Goal: Task Accomplishment & Management: Complete application form

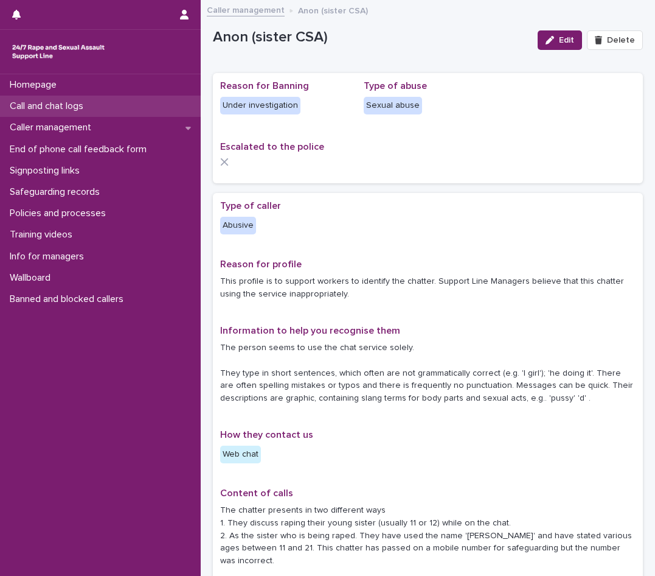
click at [65, 101] on p "Call and chat logs" at bounding box center [49, 106] width 88 height 12
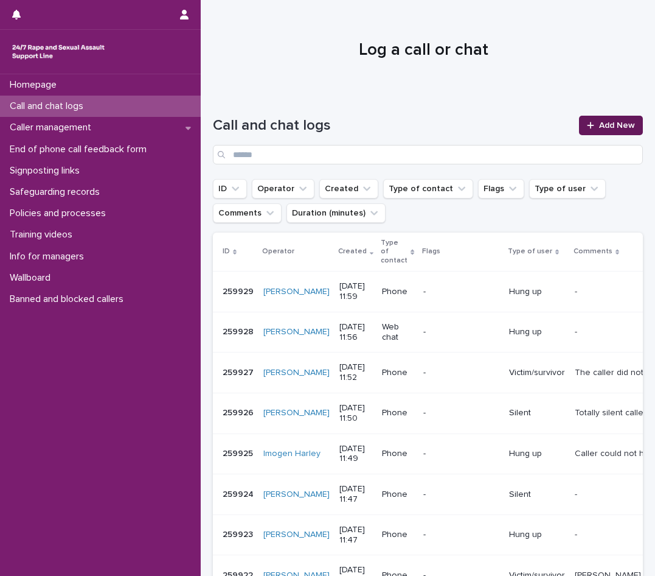
click at [617, 122] on span "Add New" at bounding box center [617, 125] width 36 height 9
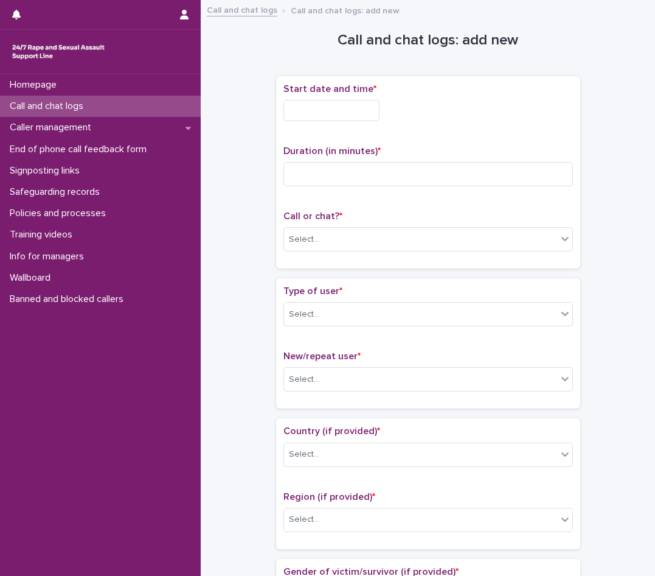
click at [307, 104] on input "text" at bounding box center [332, 110] width 96 height 21
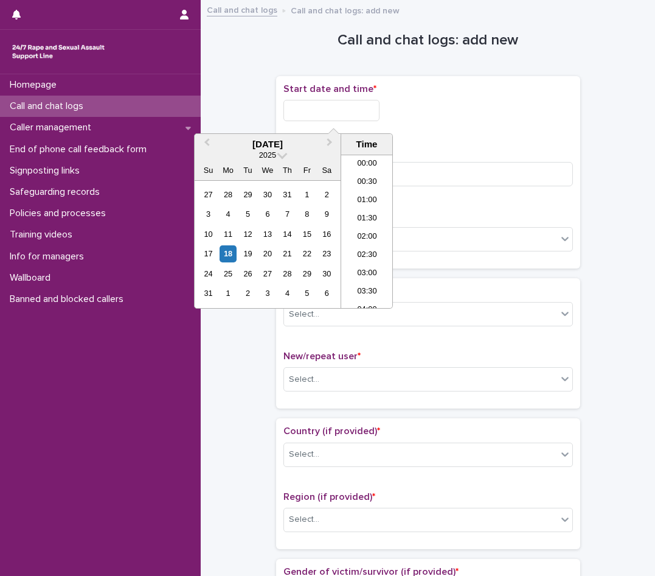
scroll to position [371, 0]
click at [366, 230] on li "12:00" at bounding box center [367, 231] width 52 height 18
click at [369, 111] on input "**********" at bounding box center [332, 110] width 96 height 21
type input "**********"
click at [469, 112] on div "**********" at bounding box center [429, 110] width 290 height 21
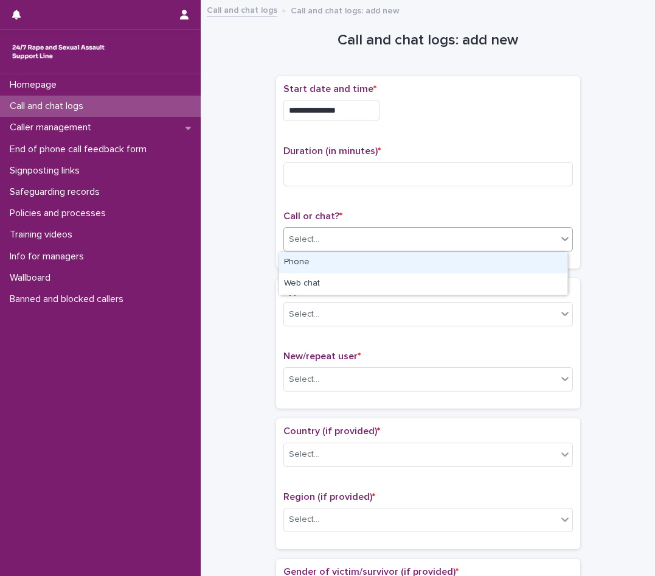
click at [344, 234] on div "Select..." at bounding box center [420, 239] width 273 height 20
click at [325, 263] on div "Phone" at bounding box center [423, 262] width 288 height 21
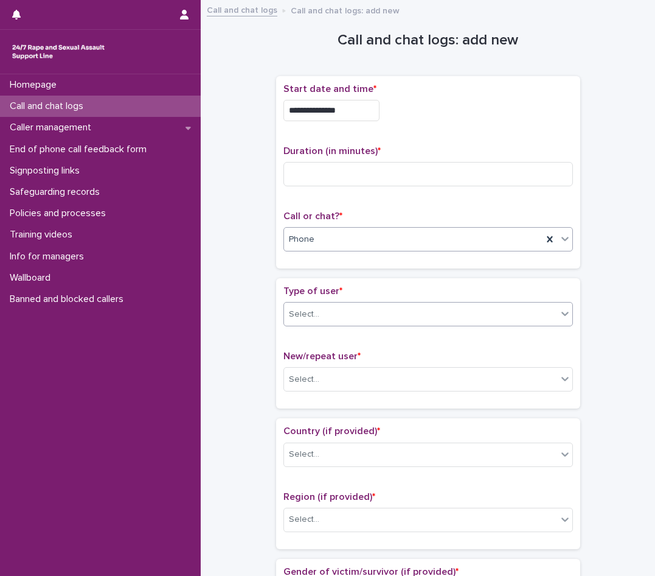
click at [442, 325] on div "Select..." at bounding box center [429, 314] width 290 height 24
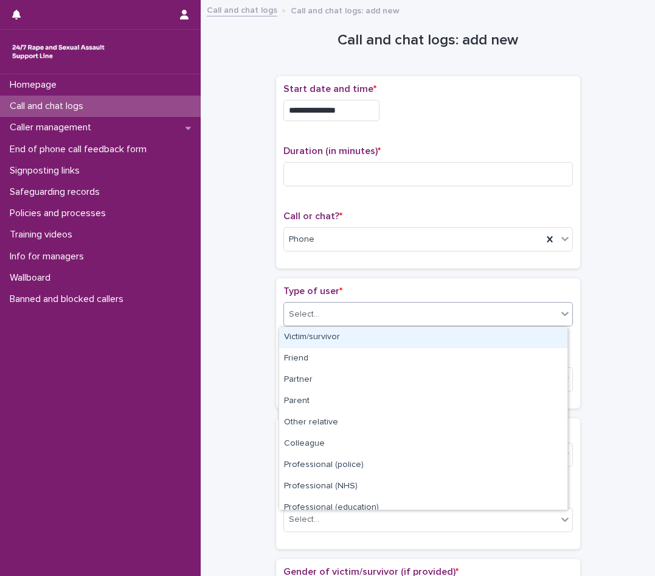
click at [365, 334] on div "Victim/survivor" at bounding box center [423, 337] width 288 height 21
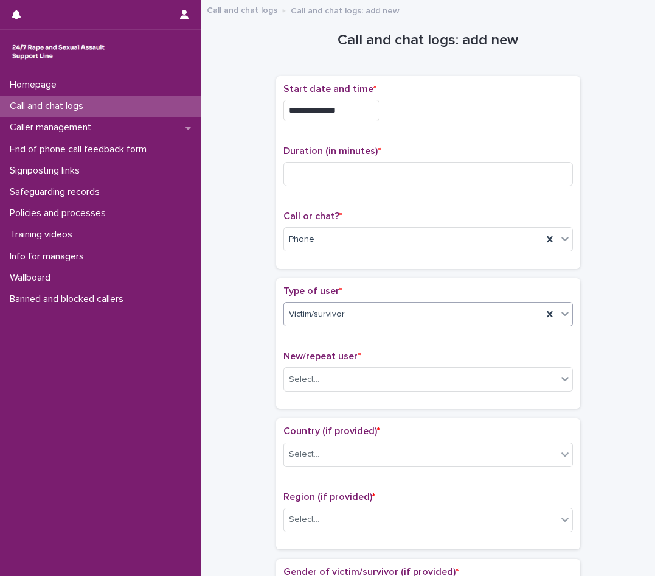
scroll to position [61, 0]
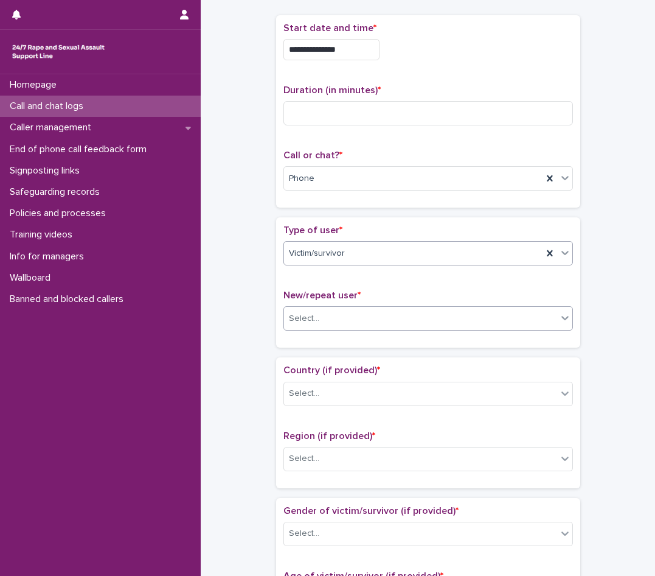
click at [364, 323] on div "Select..." at bounding box center [420, 319] width 273 height 20
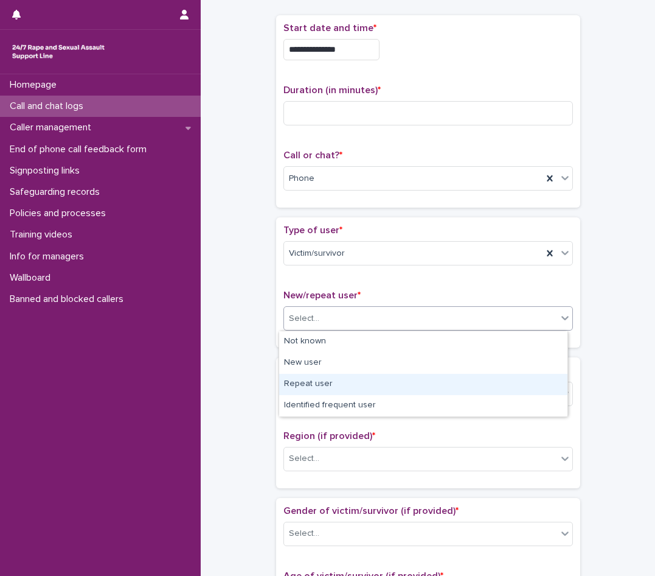
click at [326, 391] on div "Repeat user" at bounding box center [423, 384] width 288 height 21
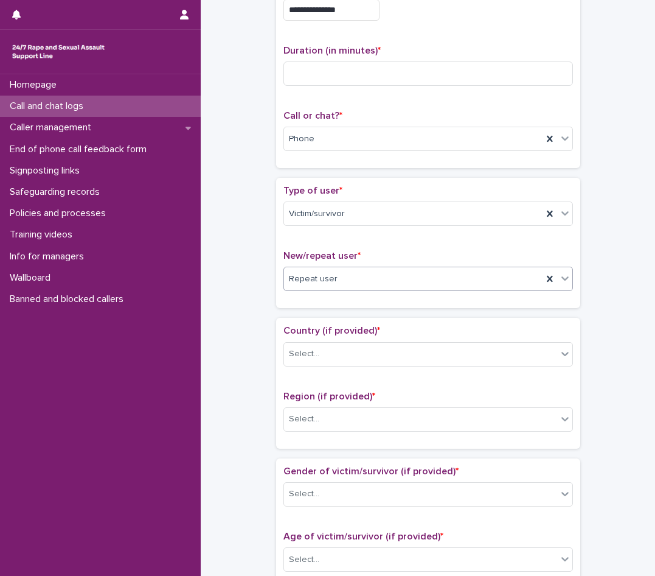
scroll to position [122, 0]
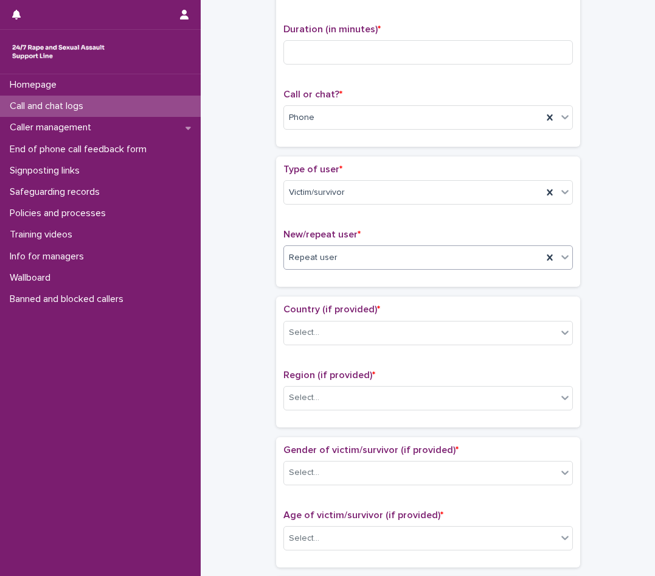
click at [335, 318] on div "Country (if provided) * Select..." at bounding box center [429, 329] width 290 height 51
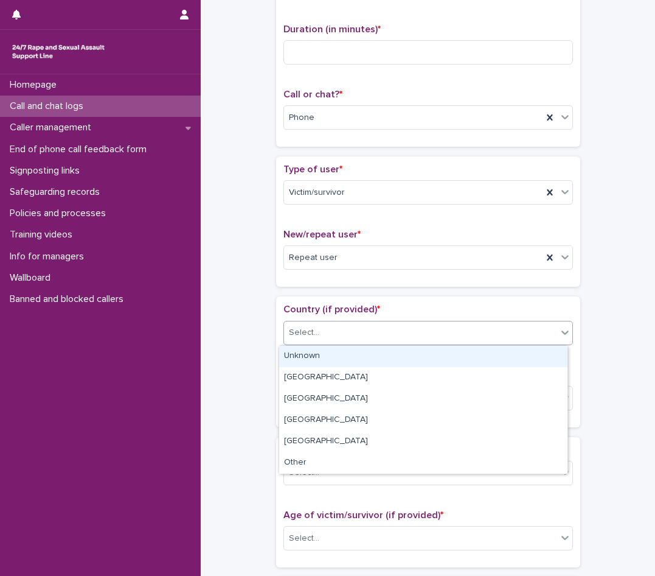
click at [330, 332] on div "Select..." at bounding box center [420, 333] width 273 height 20
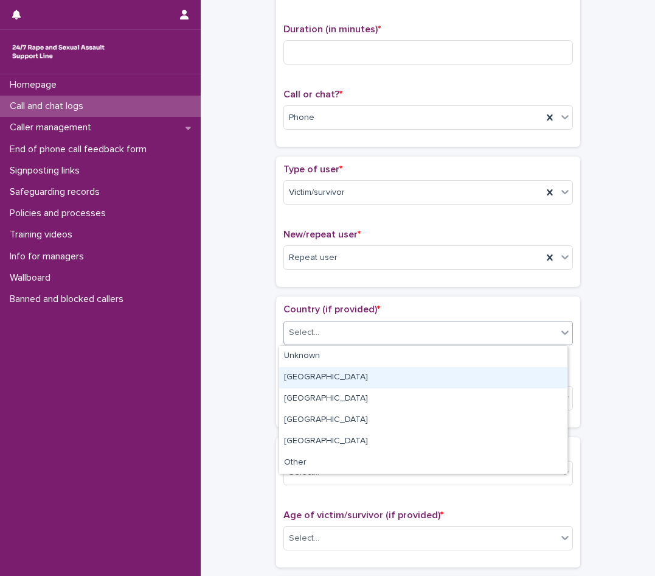
click at [309, 378] on div "[GEOGRAPHIC_DATA]" at bounding box center [423, 377] width 288 height 21
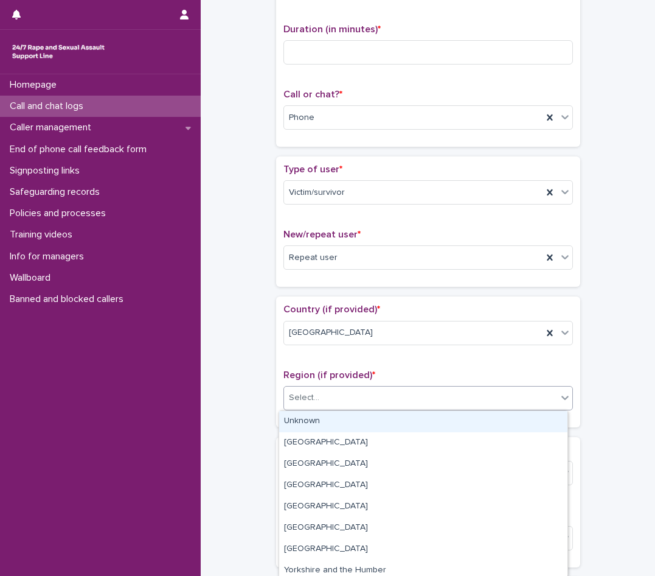
click at [309, 389] on div "Select..." at bounding box center [420, 398] width 273 height 20
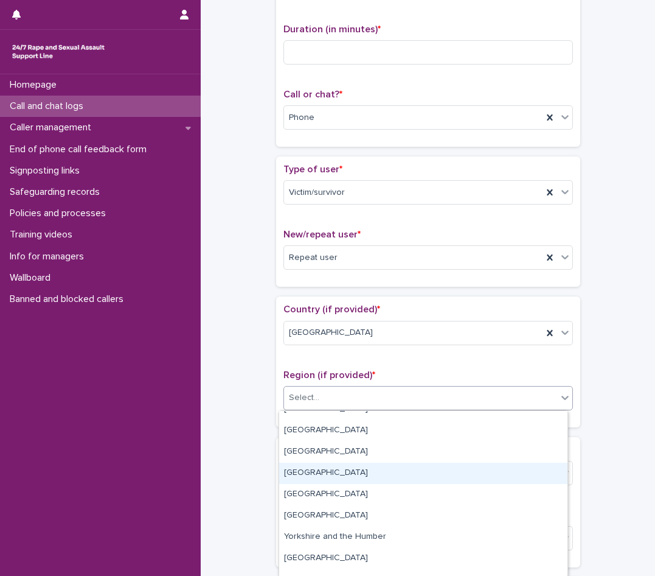
scroll to position [61, 0]
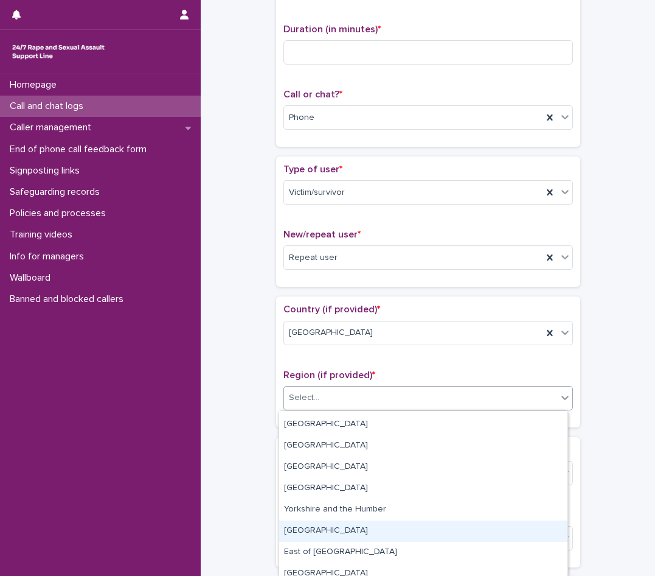
click at [304, 531] on div "[GEOGRAPHIC_DATA]" at bounding box center [423, 530] width 288 height 21
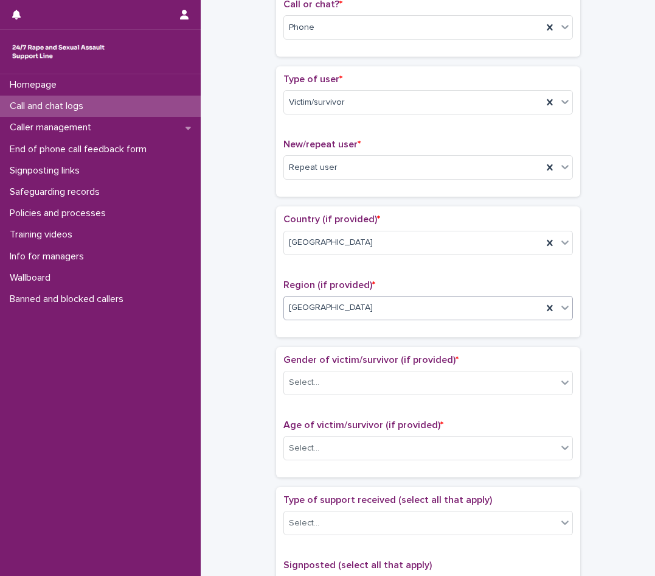
scroll to position [243, 0]
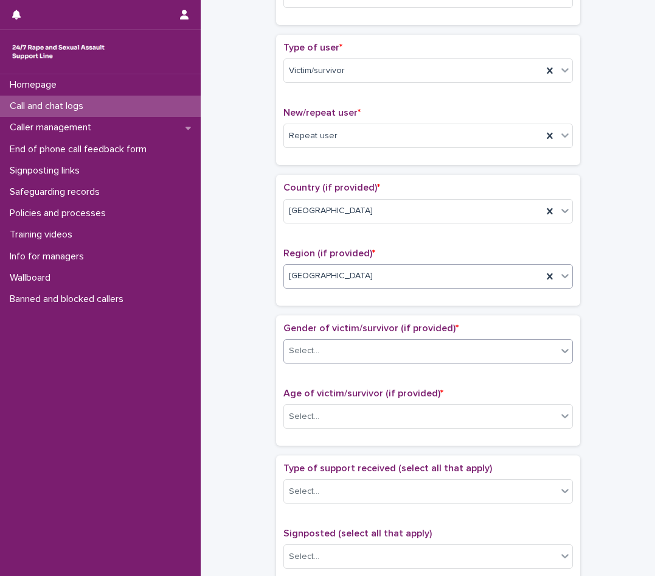
click at [344, 352] on div "Select..." at bounding box center [420, 351] width 273 height 20
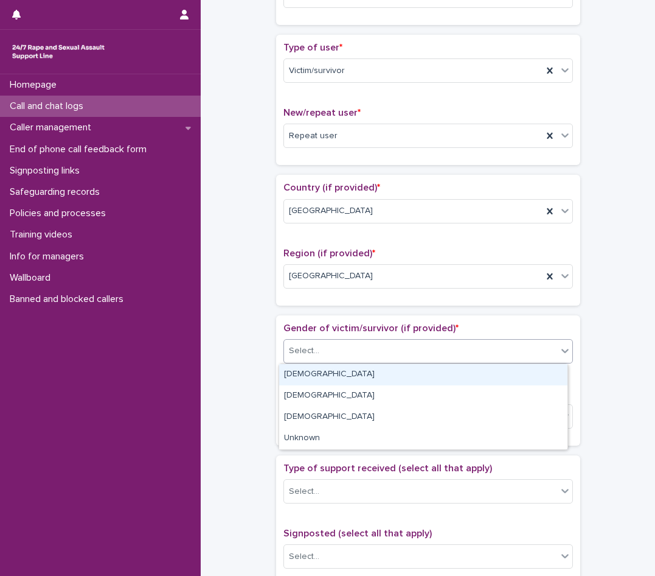
click at [325, 381] on div "[DEMOGRAPHIC_DATA]" at bounding box center [423, 374] width 288 height 21
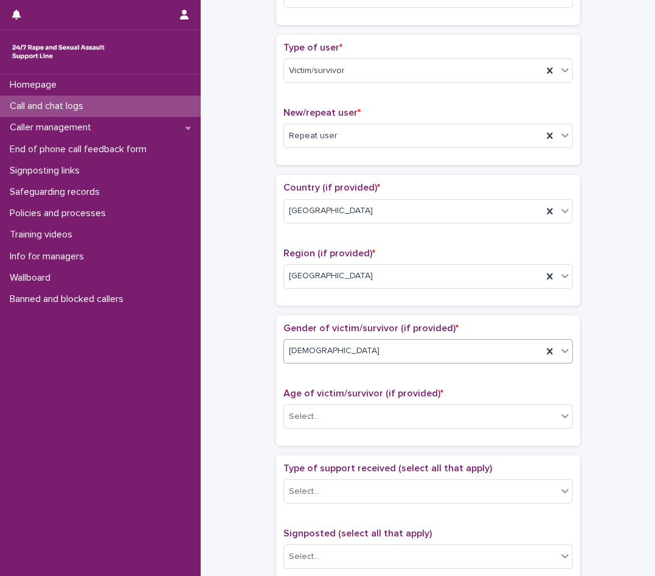
scroll to position [304, 0]
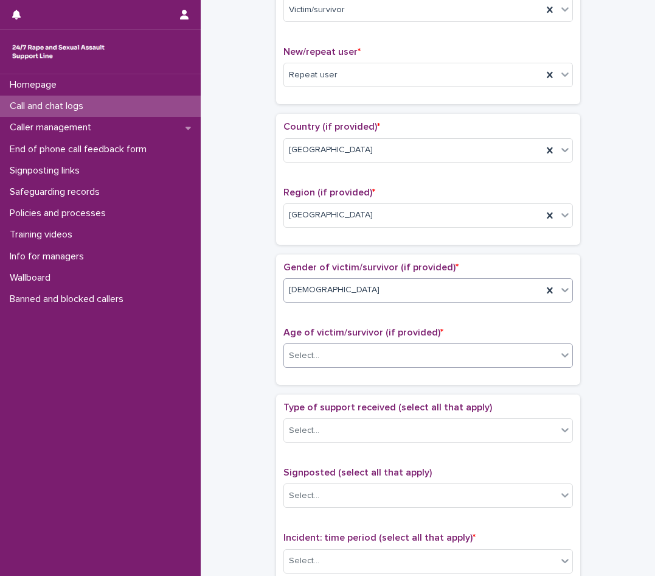
click at [330, 359] on div "Select..." at bounding box center [420, 356] width 273 height 20
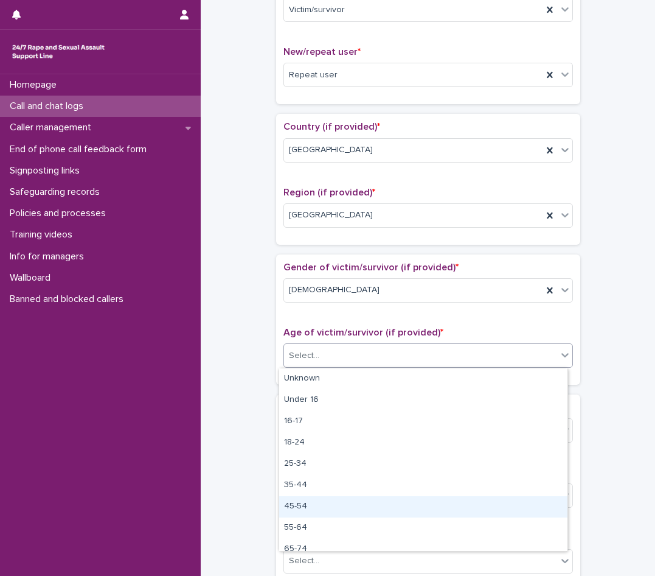
click at [316, 507] on div "45-54" at bounding box center [423, 506] width 288 height 21
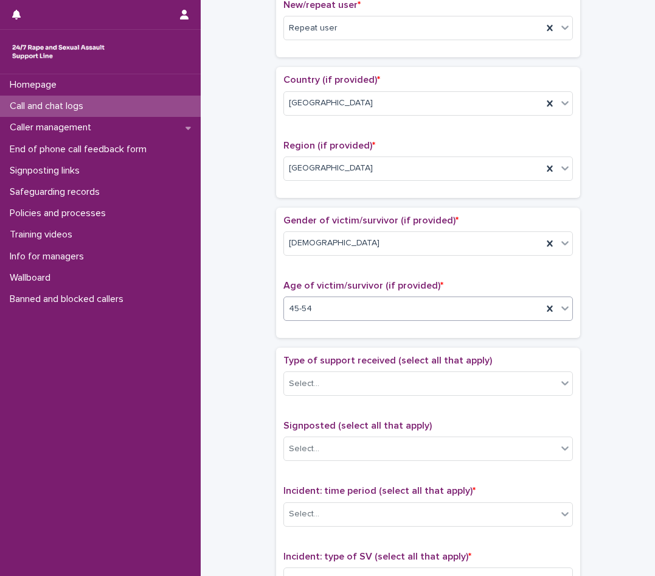
scroll to position [365, 0]
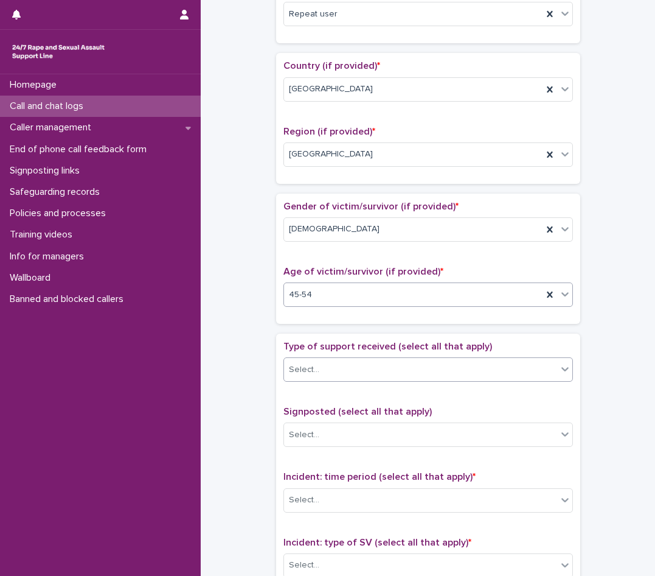
click at [340, 377] on div "Select..." at bounding box center [420, 370] width 273 height 20
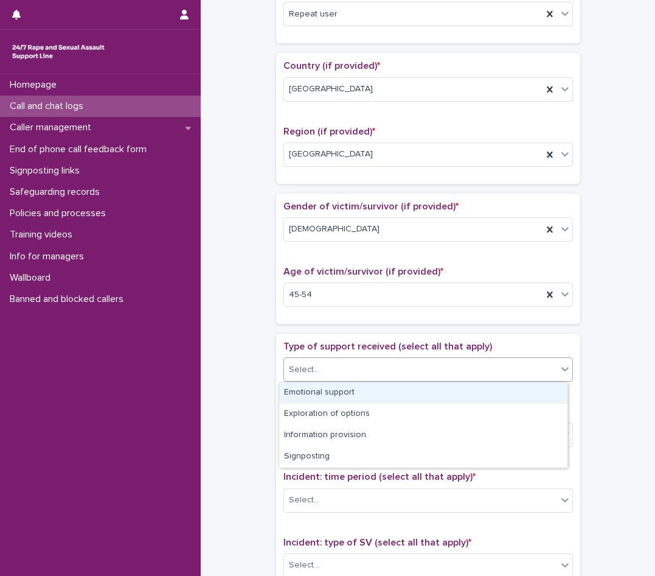
drag, startPoint x: 325, startPoint y: 407, endPoint x: 326, endPoint y: 390, distance: 16.4
click at [326, 390] on div "Emotional support" at bounding box center [423, 392] width 288 height 21
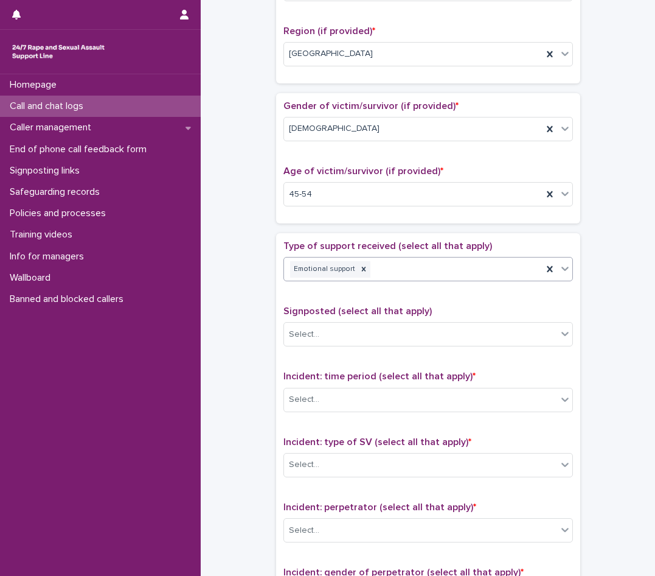
scroll to position [487, 0]
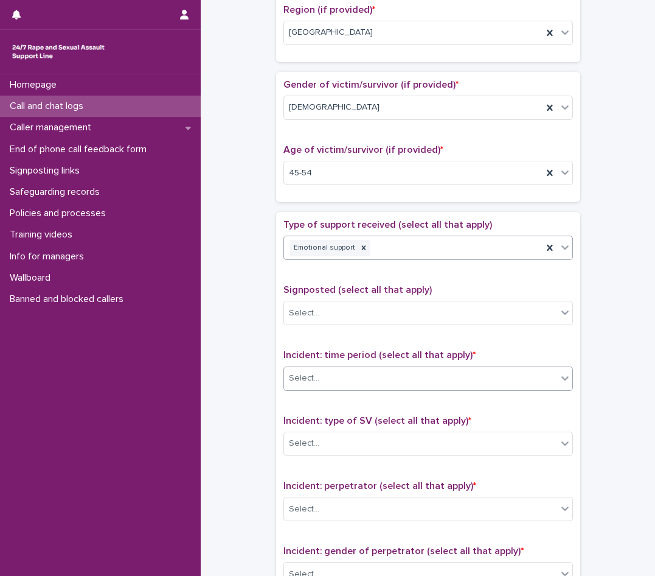
click at [327, 383] on div "Select..." at bounding box center [420, 378] width 273 height 20
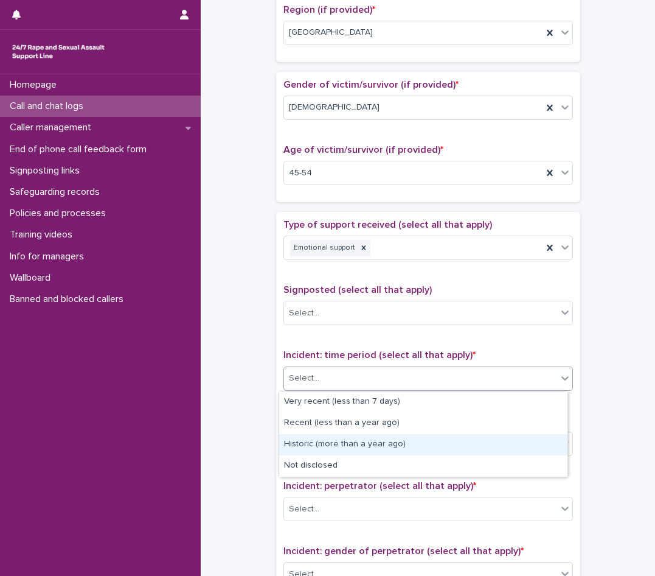
click at [318, 450] on div "Historic (more than a year ago)" at bounding box center [423, 444] width 288 height 21
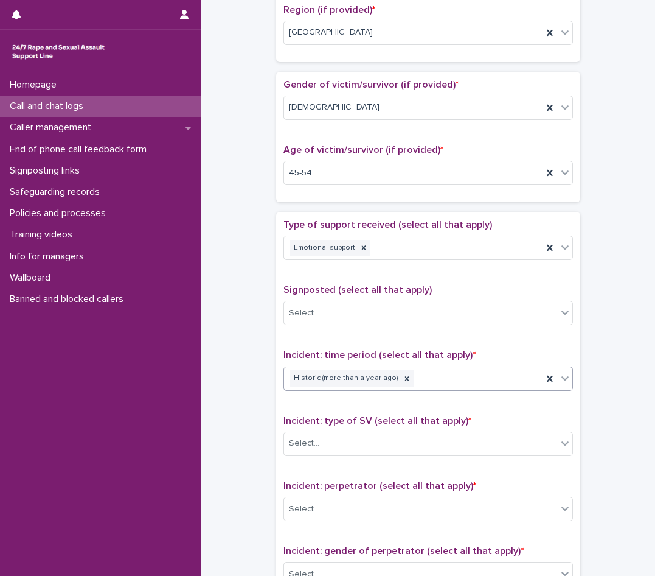
click at [318, 450] on div "Select..." at bounding box center [420, 443] width 273 height 20
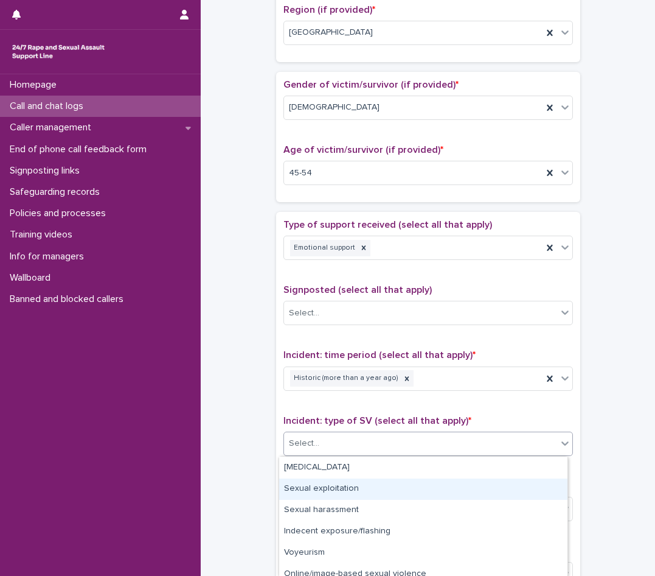
scroll to position [61, 0]
click at [338, 493] on div "Sexual harassment" at bounding box center [423, 491] width 288 height 21
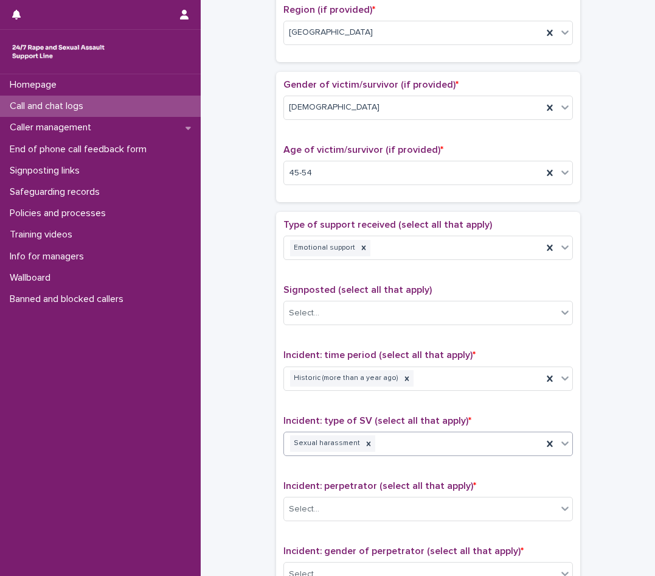
click at [409, 453] on div "Sexual harassment" at bounding box center [413, 443] width 259 height 21
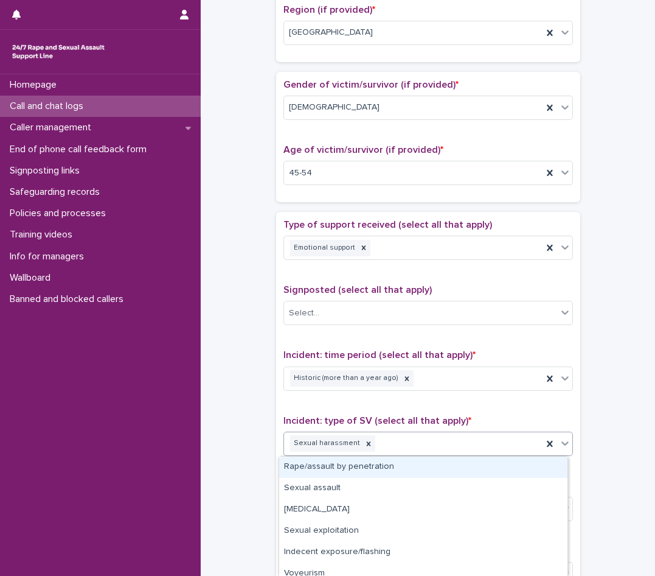
click at [373, 463] on div "Rape/assault by penetration" at bounding box center [423, 466] width 288 height 21
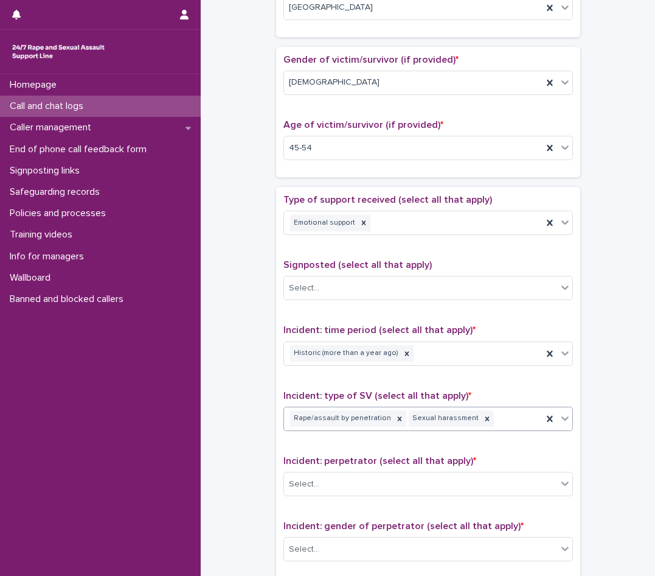
scroll to position [548, 0]
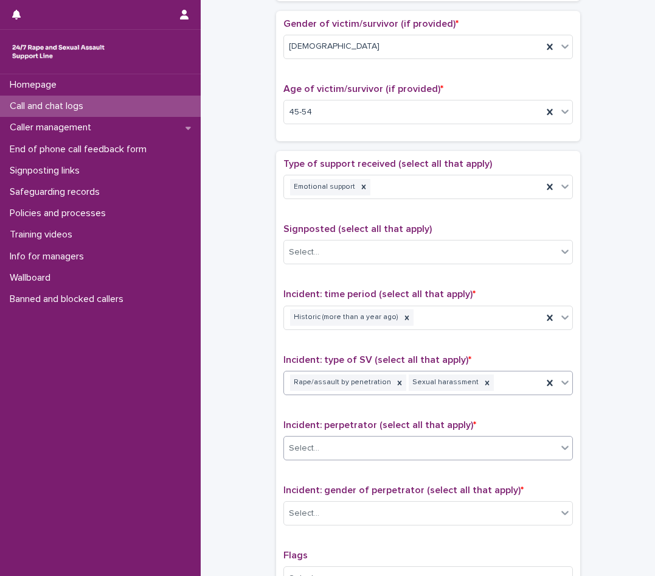
click at [333, 447] on div "Select..." at bounding box center [420, 448] width 273 height 20
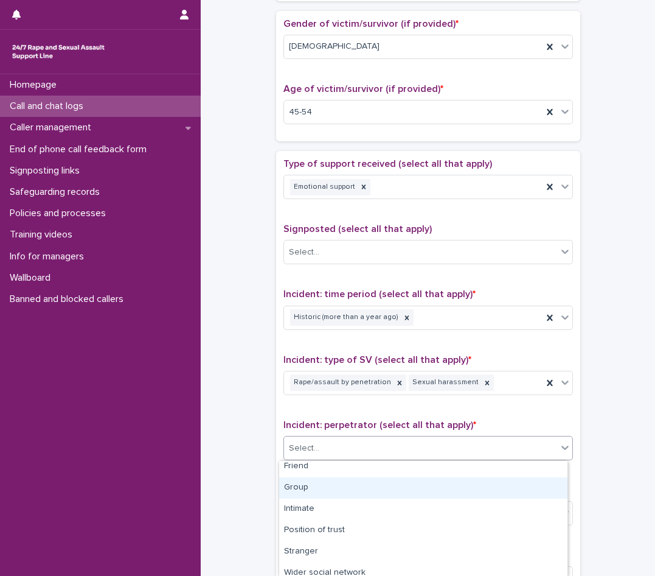
scroll to position [61, 0]
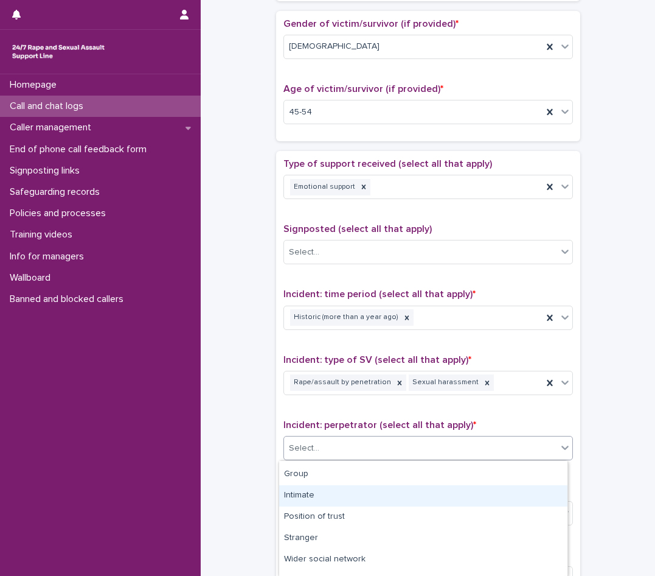
click at [298, 495] on div "Intimate" at bounding box center [423, 495] width 288 height 21
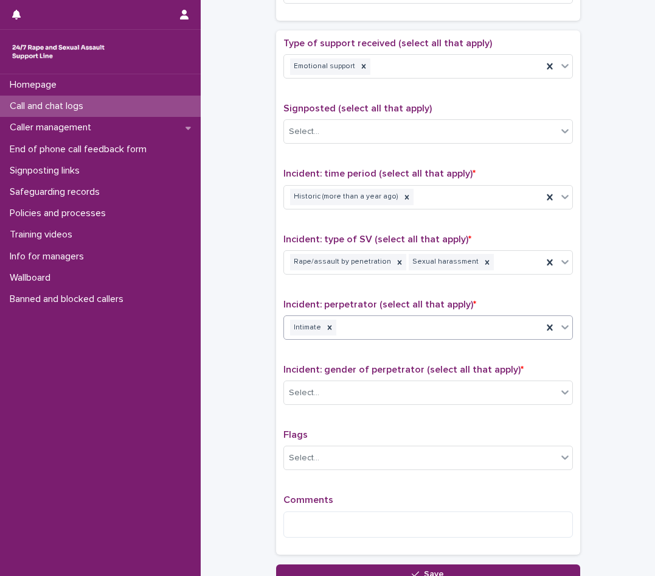
scroll to position [669, 0]
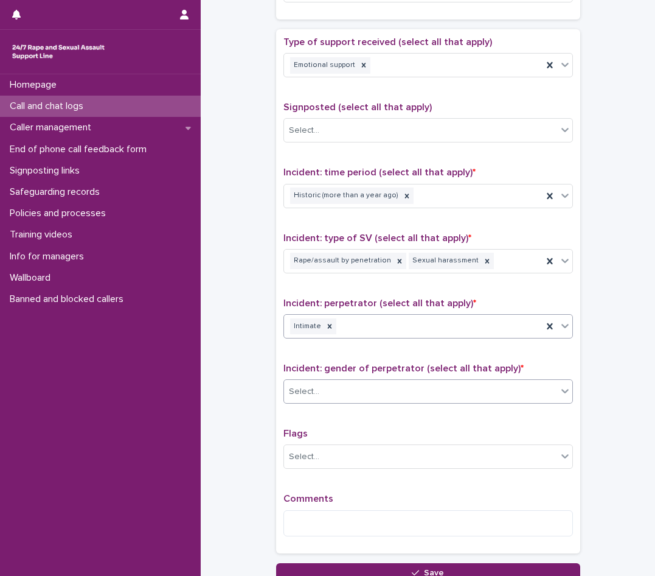
click at [324, 388] on div "Select..." at bounding box center [420, 392] width 273 height 20
click at [306, 419] on div "Type of support received (select all that apply) Emotional support Signposted (…" at bounding box center [429, 291] width 290 height 509
click at [313, 405] on div "Incident: gender of perpetrator (select all that apply) * 0 results available. …" at bounding box center [429, 388] width 290 height 51
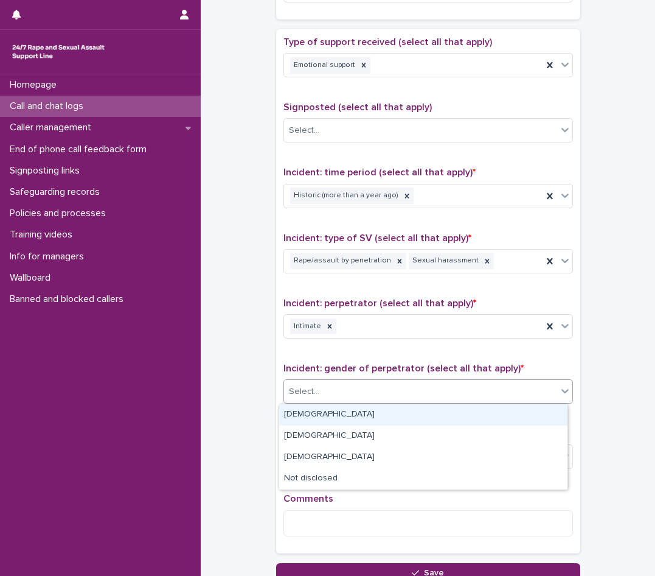
click at [313, 385] on div "Select..." at bounding box center [420, 392] width 273 height 20
click at [296, 417] on div "[DEMOGRAPHIC_DATA]" at bounding box center [423, 414] width 288 height 21
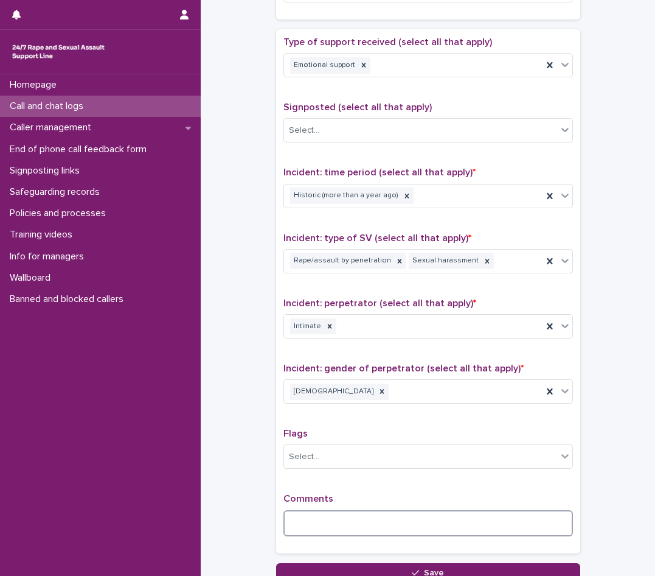
click at [307, 521] on textarea at bounding box center [429, 523] width 290 height 26
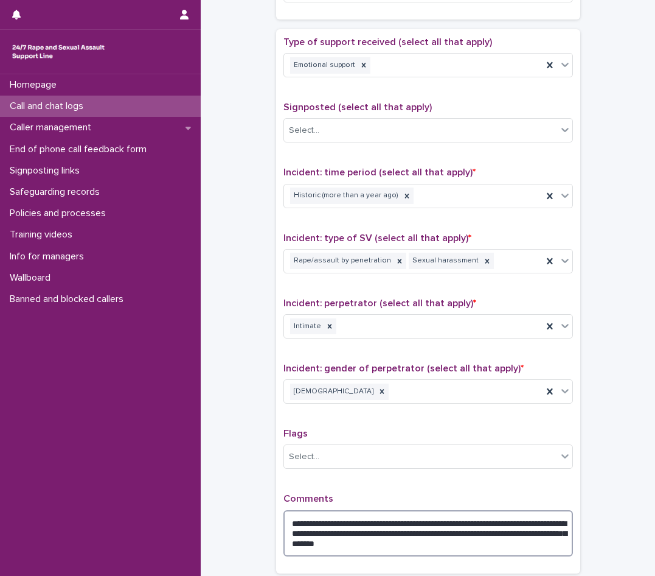
click at [303, 528] on textarea "**********" at bounding box center [429, 533] width 290 height 46
type textarea "**********"
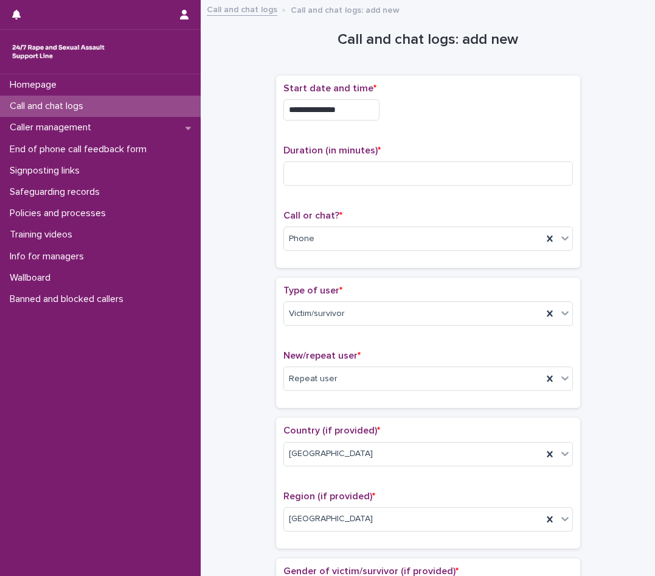
scroll to position [0, 0]
click at [313, 180] on input at bounding box center [429, 174] width 290 height 24
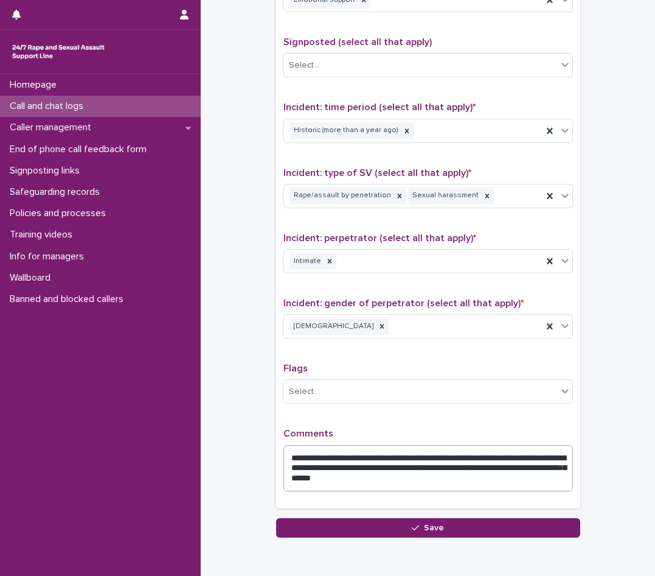
scroll to position [791, 0]
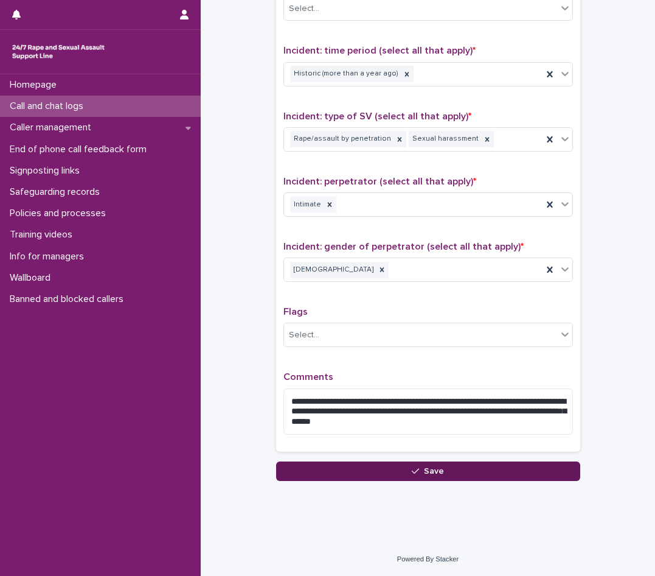
type input "**"
click at [396, 475] on button "Save" at bounding box center [428, 470] width 304 height 19
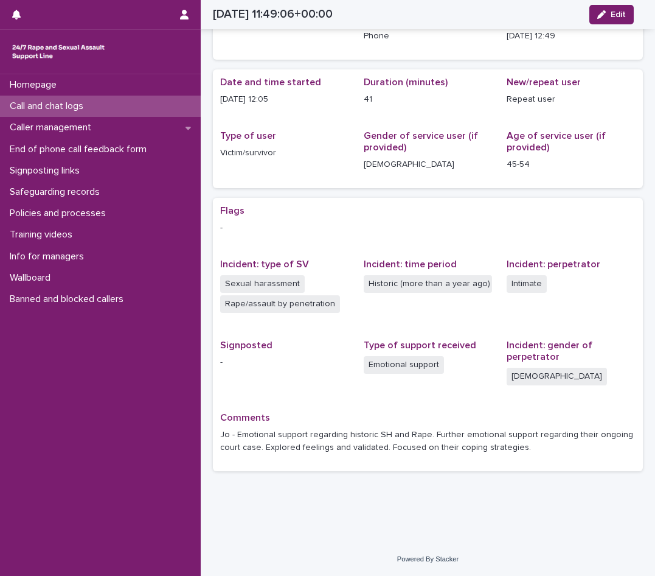
scroll to position [67, 0]
click at [103, 107] on div "Call and chat logs" at bounding box center [100, 106] width 201 height 21
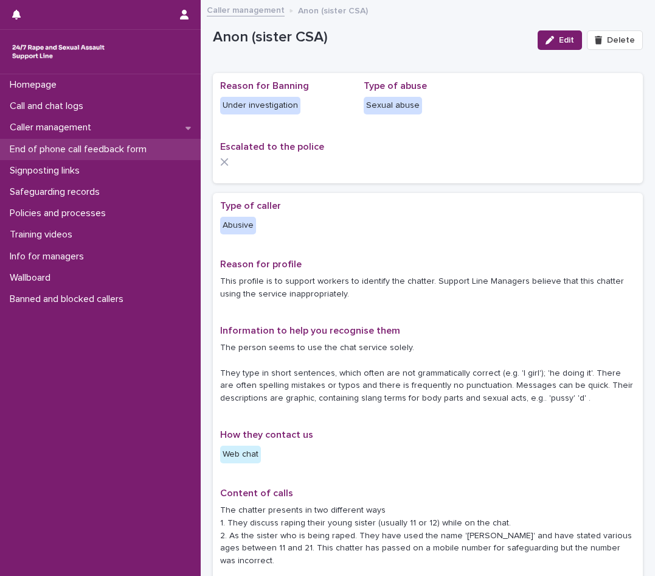
click at [49, 156] on div "End of phone call feedback form" at bounding box center [100, 149] width 201 height 21
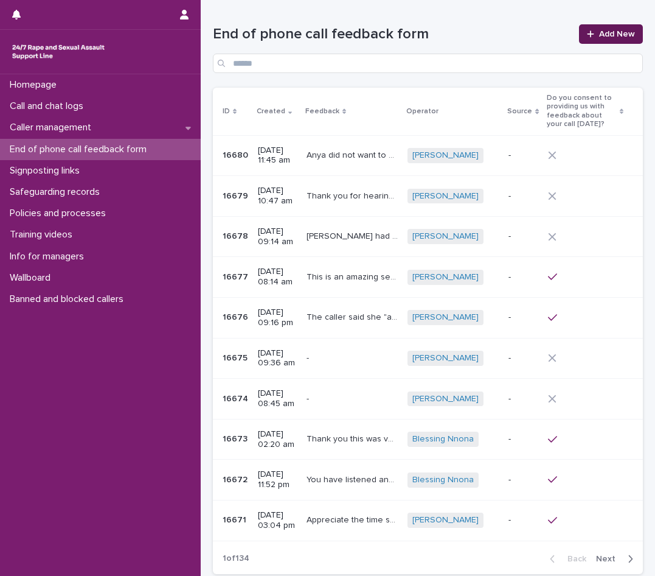
click at [610, 38] on link "Add New" at bounding box center [611, 33] width 64 height 19
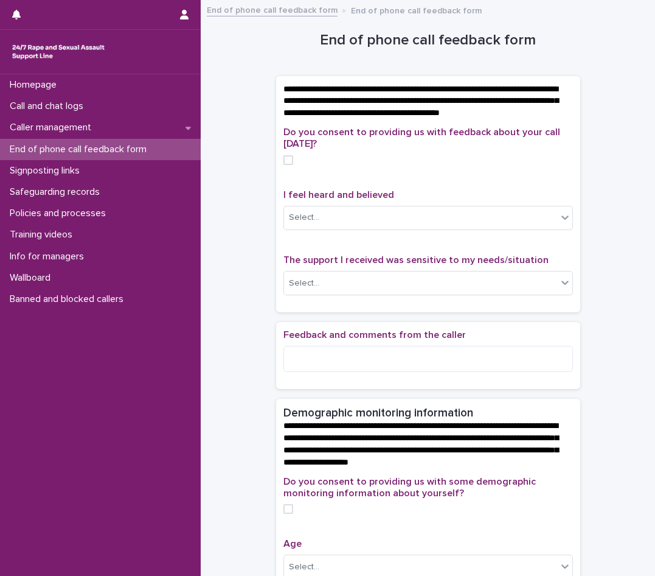
click at [284, 165] on span at bounding box center [289, 160] width 10 height 10
click at [287, 242] on body "**********" at bounding box center [327, 288] width 655 height 576
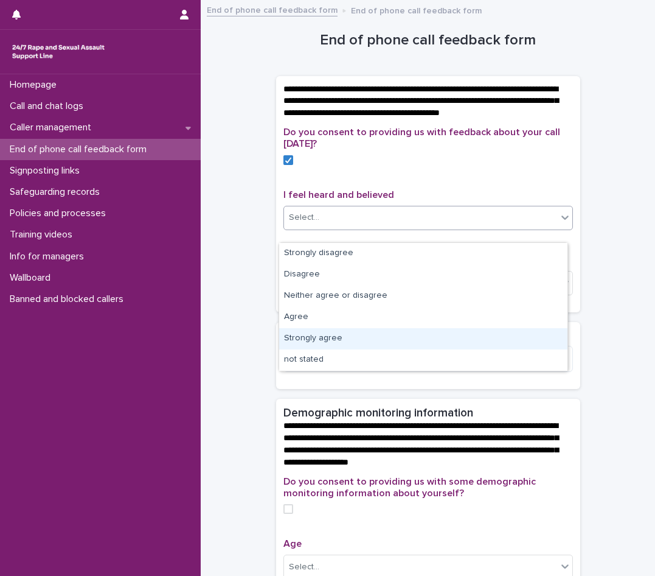
click at [324, 348] on div "Strongly agree" at bounding box center [423, 338] width 288 height 21
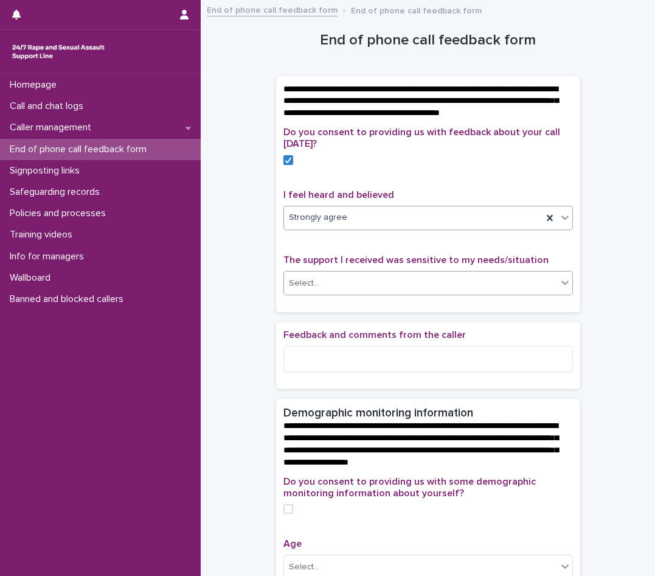
click at [341, 293] on div "Select..." at bounding box center [420, 283] width 273 height 20
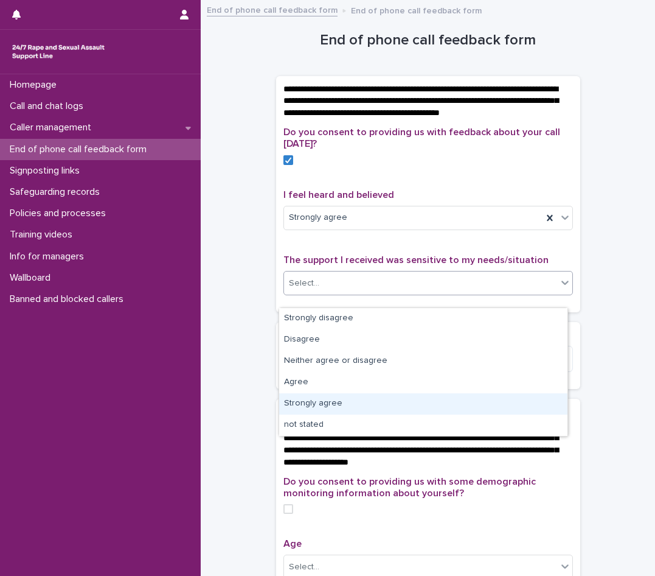
click at [321, 406] on div "Strongly agree" at bounding box center [423, 403] width 288 height 21
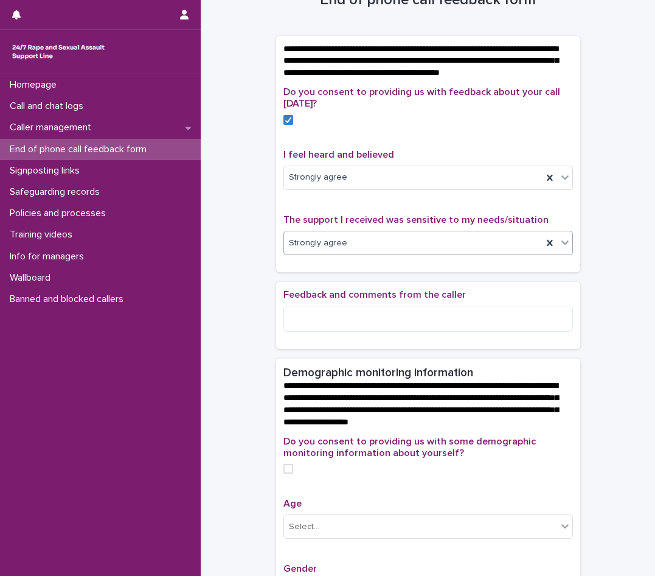
scroll to position [61, 0]
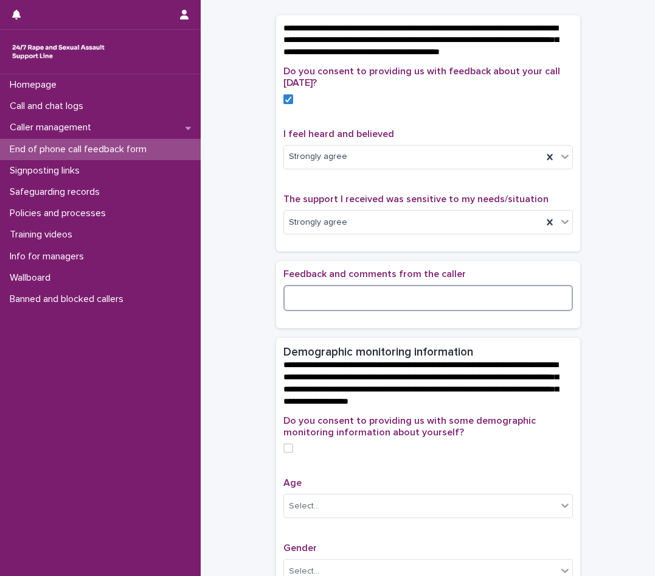
click at [322, 311] on textarea at bounding box center [429, 298] width 290 height 26
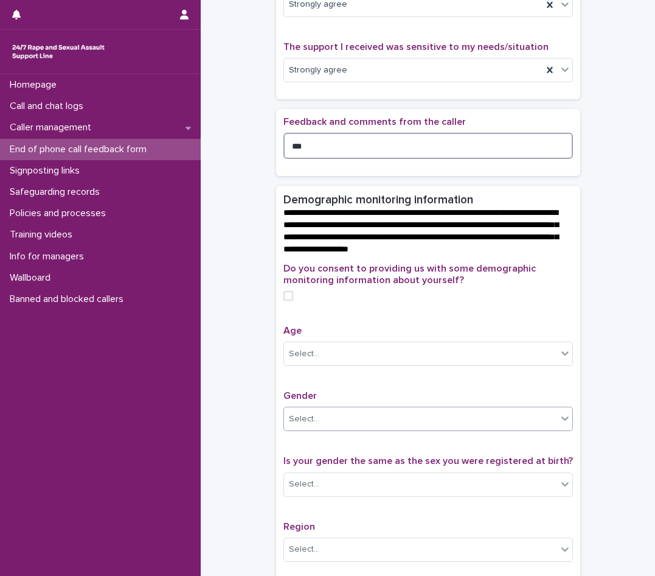
scroll to position [243, 0]
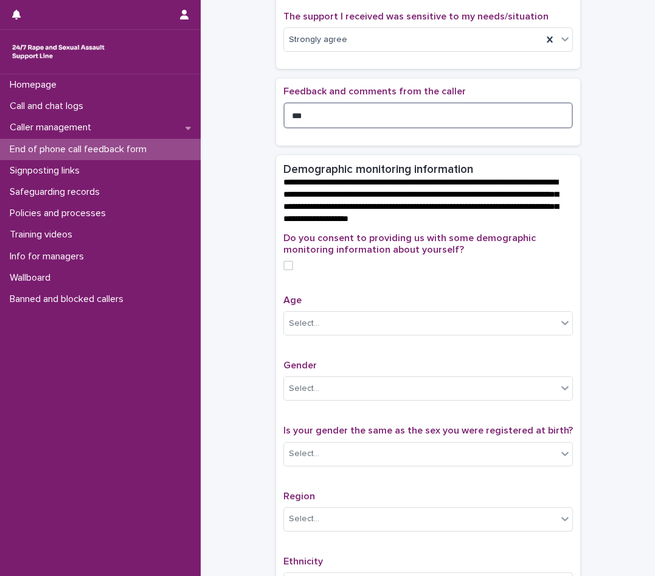
click at [284, 270] on span at bounding box center [289, 265] width 10 height 10
type textarea "***"
click at [321, 334] on div "Select..." at bounding box center [420, 323] width 273 height 20
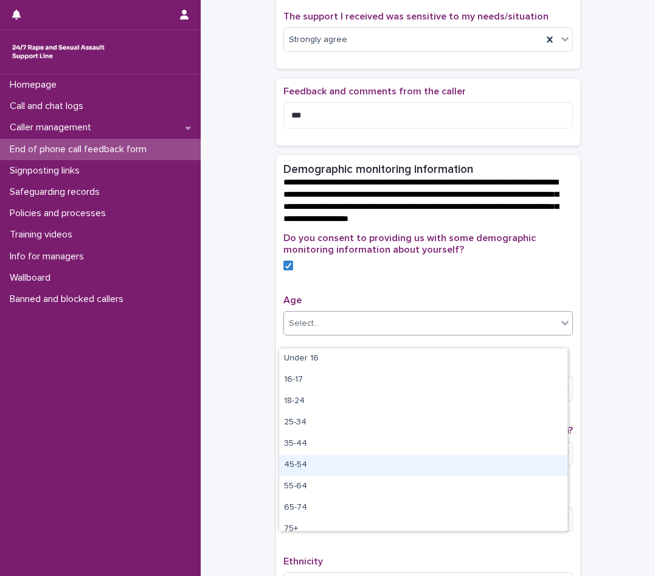
click at [309, 470] on div "45-54" at bounding box center [423, 465] width 288 height 21
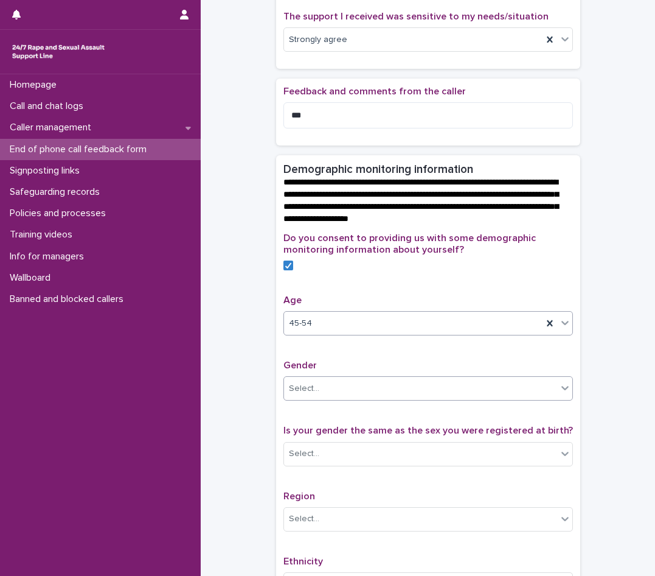
click at [307, 395] on div "Select..." at bounding box center [304, 388] width 30 height 13
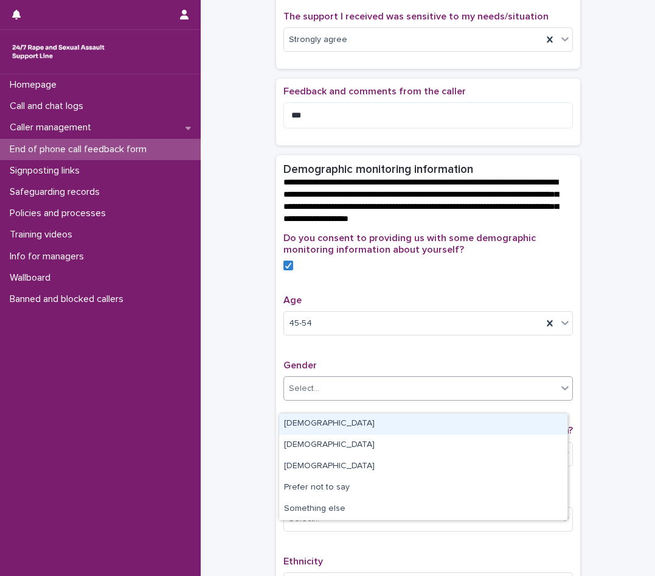
click at [306, 424] on div "[DEMOGRAPHIC_DATA]" at bounding box center [423, 423] width 288 height 21
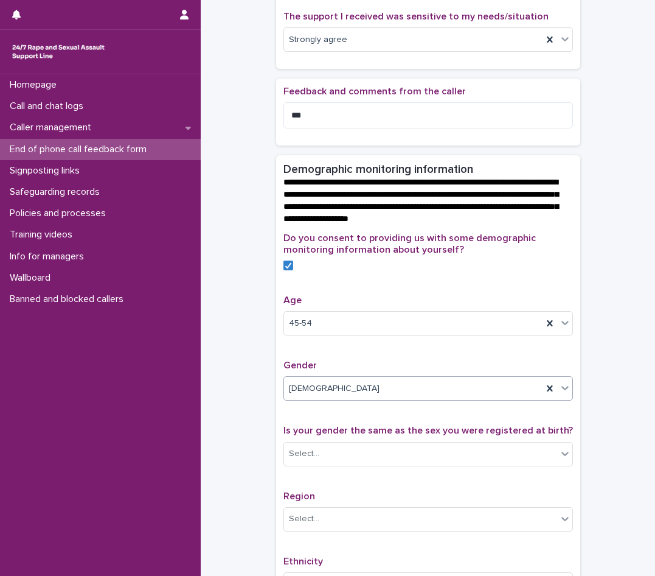
scroll to position [304, 0]
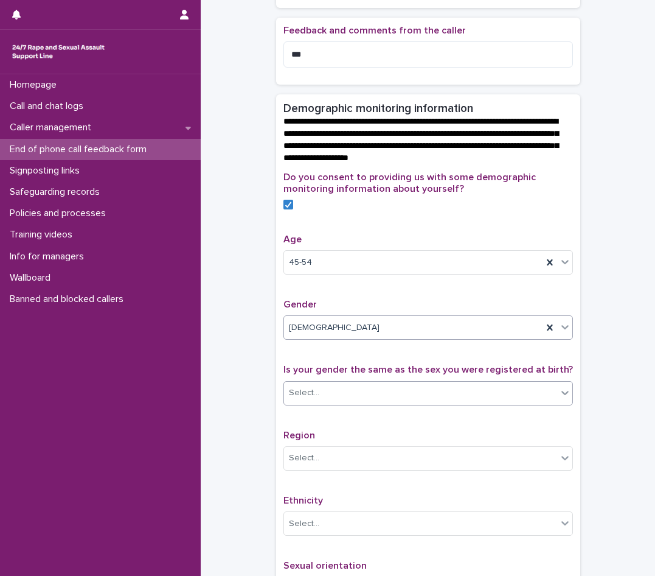
click at [316, 403] on div "Select..." at bounding box center [420, 393] width 273 height 20
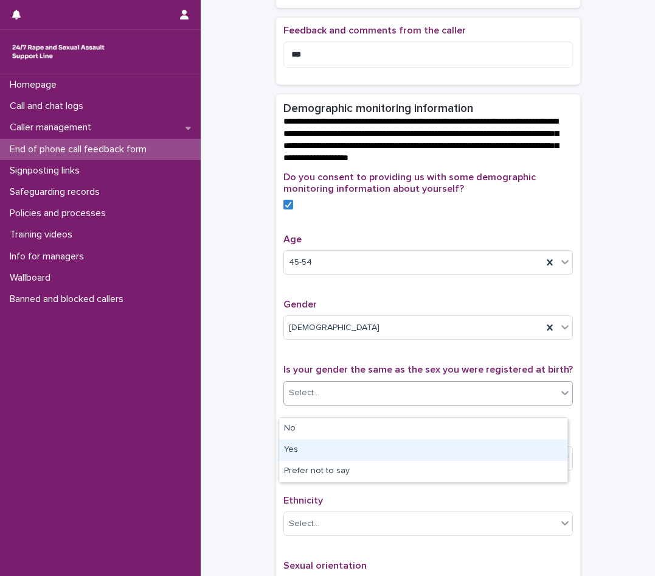
click at [322, 459] on div "Yes" at bounding box center [423, 449] width 288 height 21
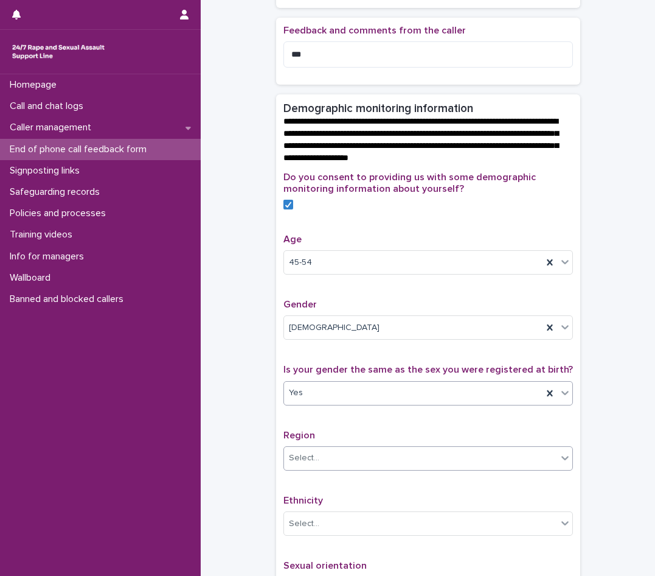
click at [322, 467] on div "Select..." at bounding box center [420, 458] width 273 height 20
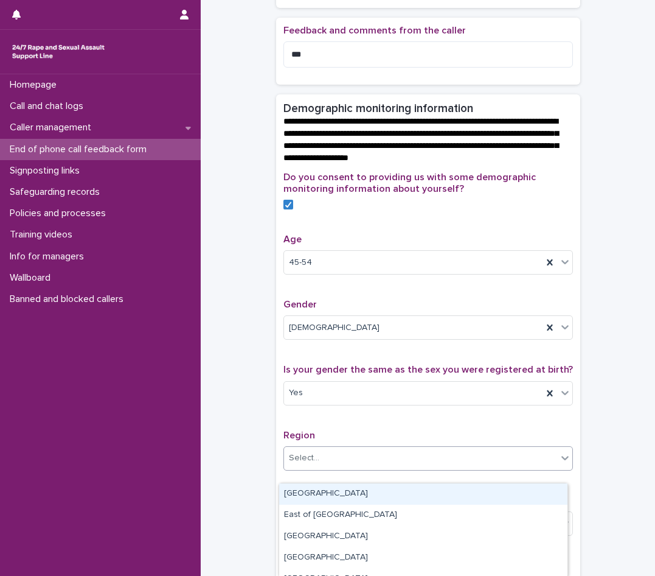
click at [316, 489] on div "[GEOGRAPHIC_DATA]" at bounding box center [423, 493] width 288 height 21
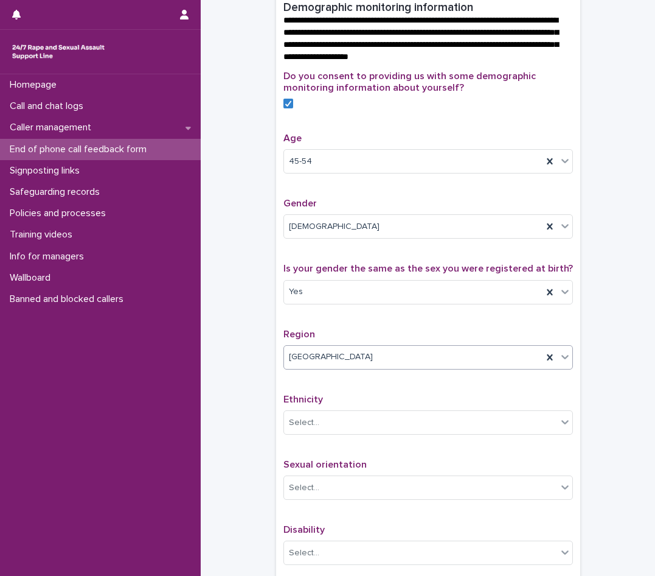
scroll to position [426, 0]
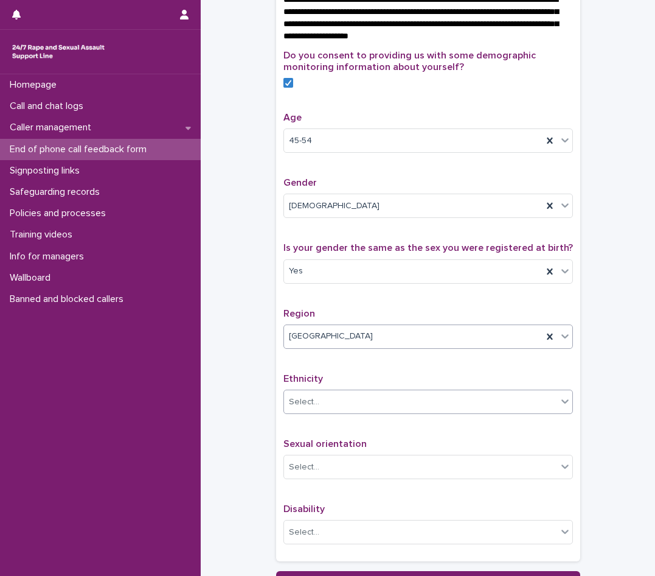
click at [327, 412] on div "Select..." at bounding box center [420, 402] width 273 height 20
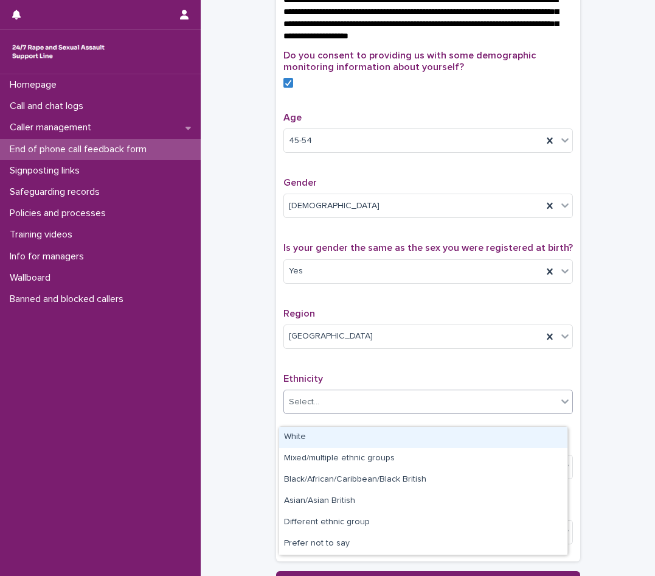
click at [323, 438] on div "White" at bounding box center [423, 437] width 288 height 21
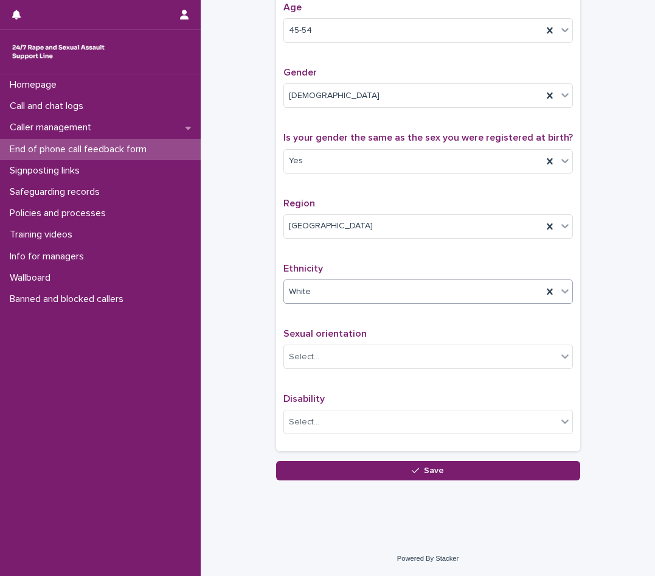
scroll to position [548, 0]
click at [323, 366] on div "Select..." at bounding box center [420, 357] width 273 height 20
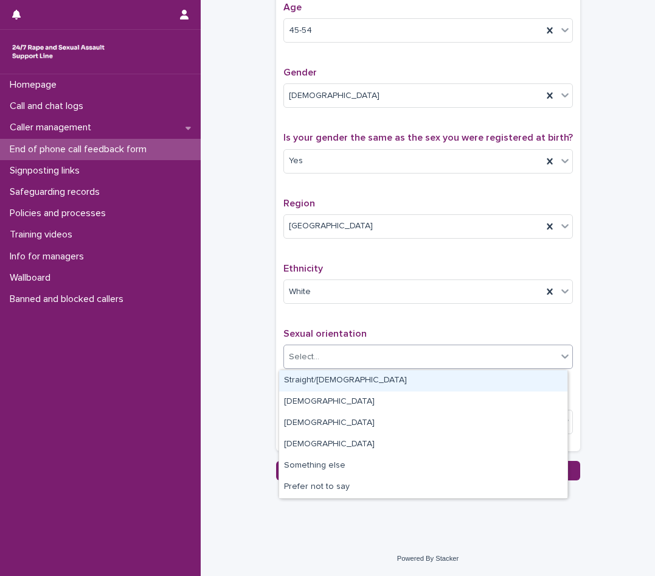
click at [324, 381] on div "Straight/heterosexual" at bounding box center [423, 380] width 288 height 21
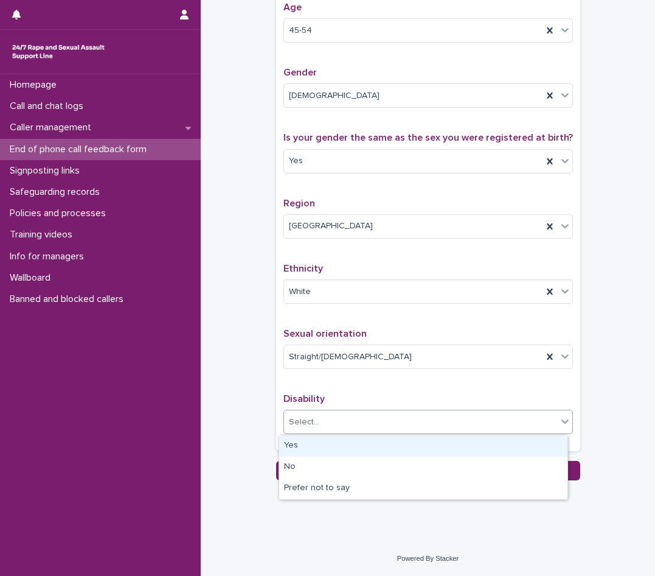
click at [309, 416] on div "Select..." at bounding box center [304, 422] width 30 height 13
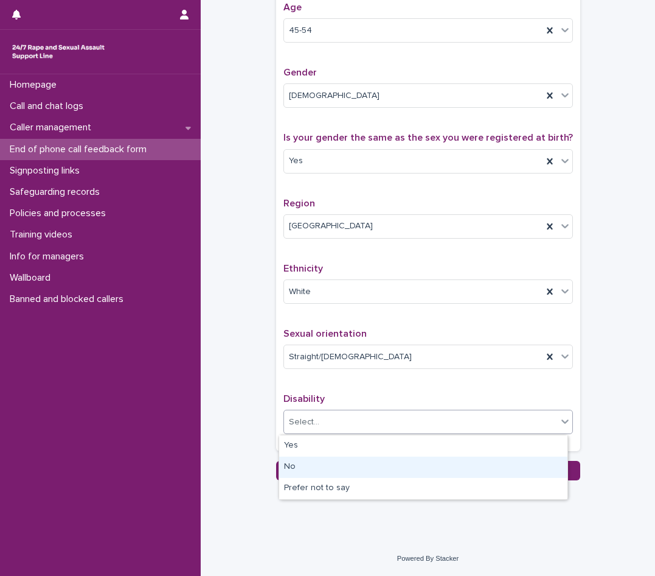
click at [303, 461] on div "No" at bounding box center [423, 466] width 288 height 21
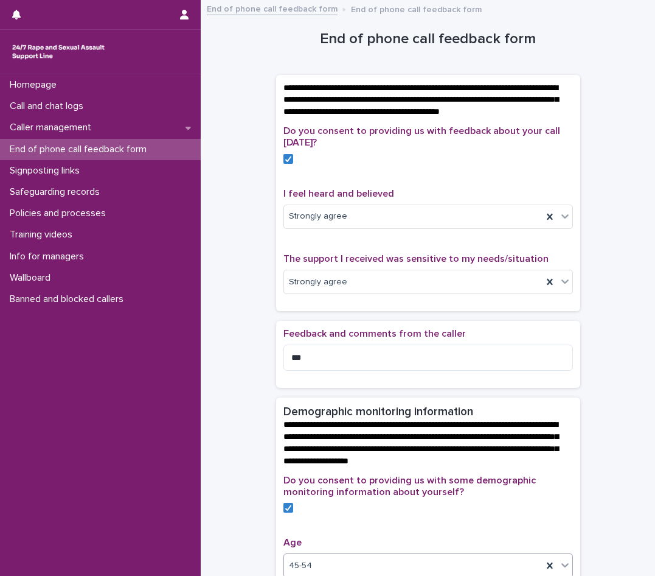
scroll to position [0, 0]
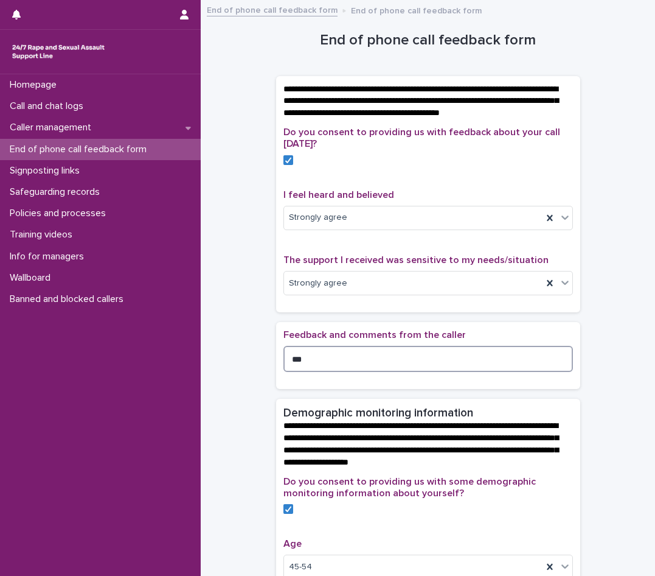
drag, startPoint x: 290, startPoint y: 366, endPoint x: 248, endPoint y: 352, distance: 43.9
click at [248, 352] on div "**********" at bounding box center [428, 512] width 430 height 1010
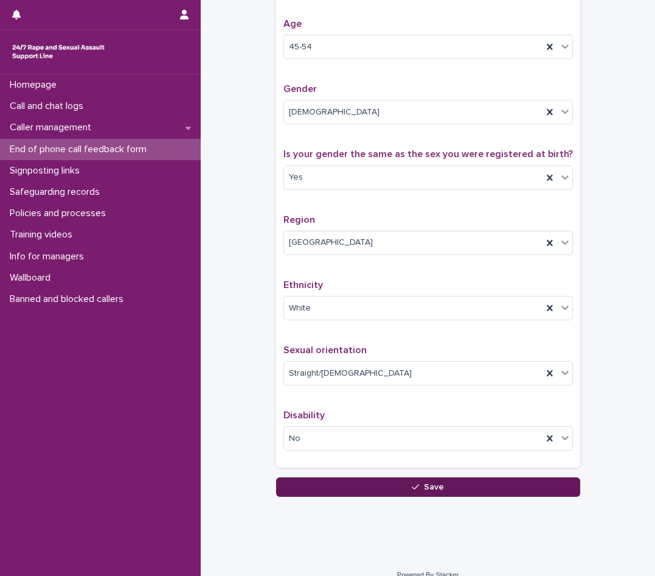
scroll to position [548, 0]
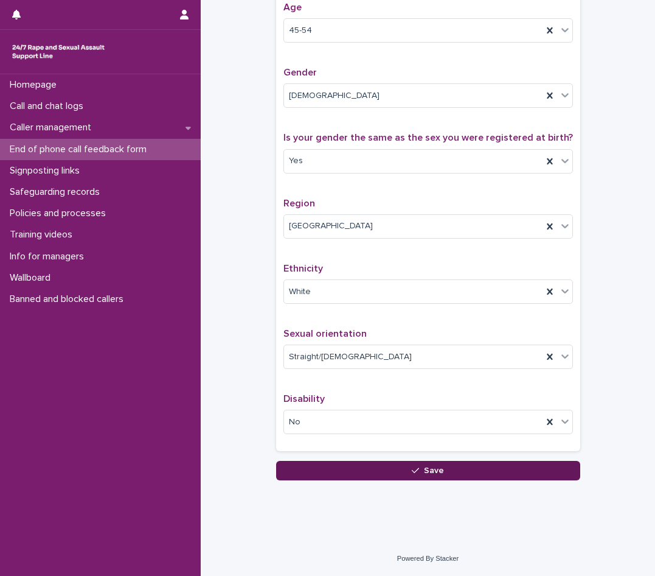
type textarea "**********"
click at [373, 469] on button "Save" at bounding box center [428, 470] width 304 height 19
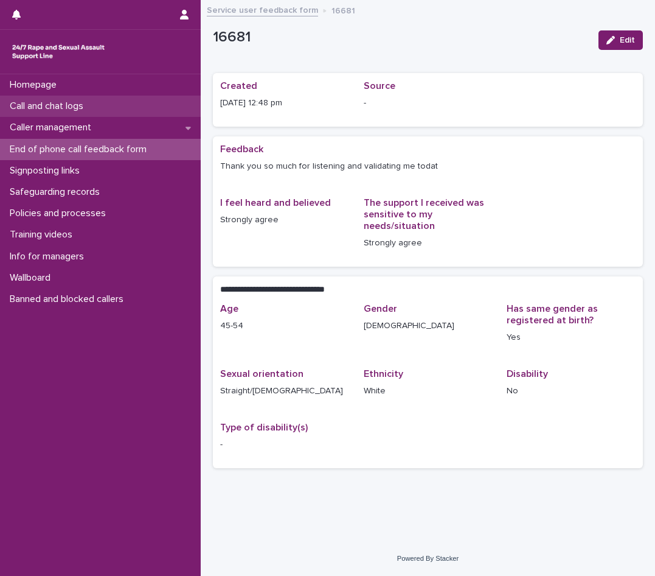
click at [52, 104] on p "Call and chat logs" at bounding box center [49, 106] width 88 height 12
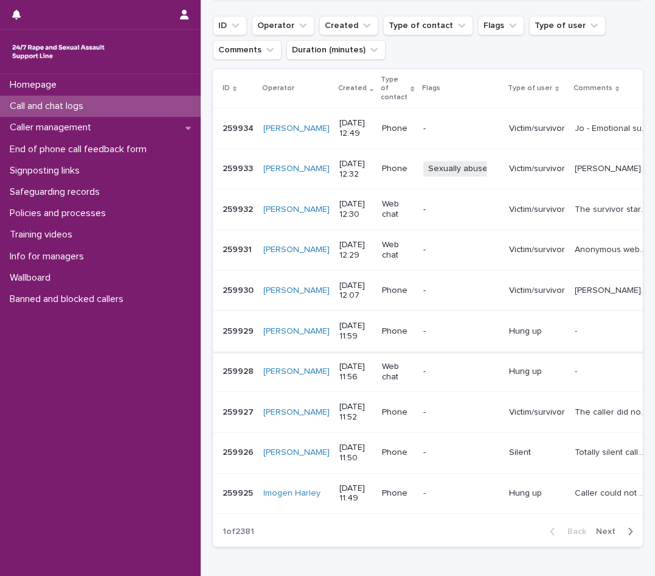
scroll to position [183, 0]
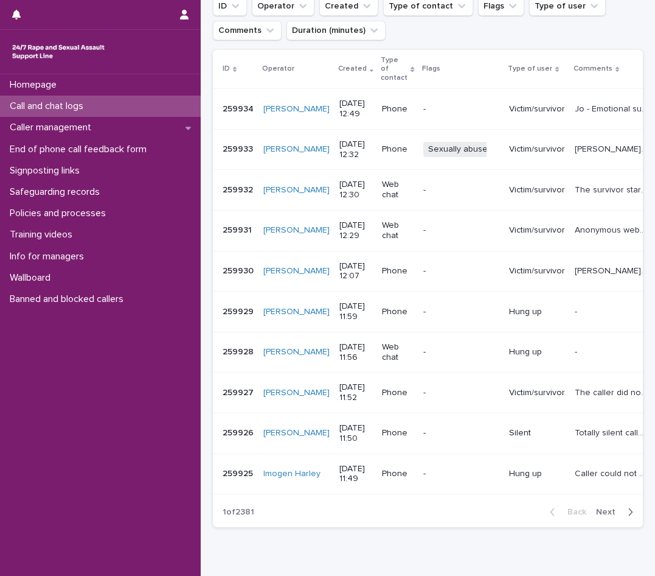
click at [581, 281] on div "Caller's name - Meena. They discussed an ongoing police investigation. Experien…" at bounding box center [611, 271] width 72 height 20
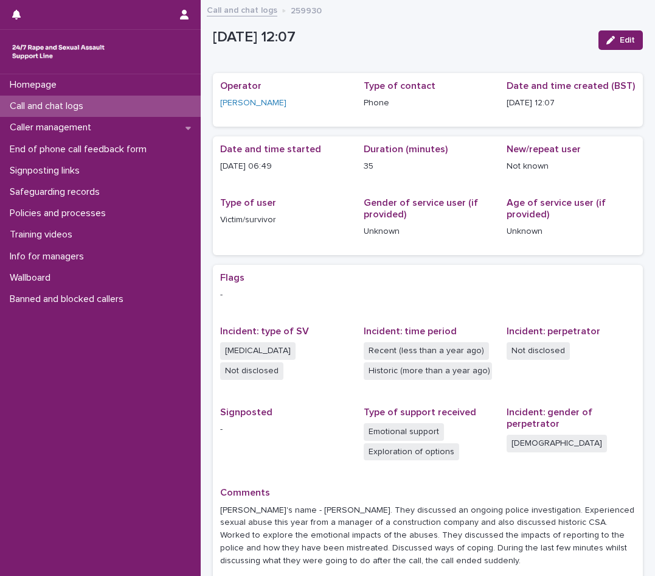
click at [56, 105] on p "Call and chat logs" at bounding box center [49, 106] width 88 height 12
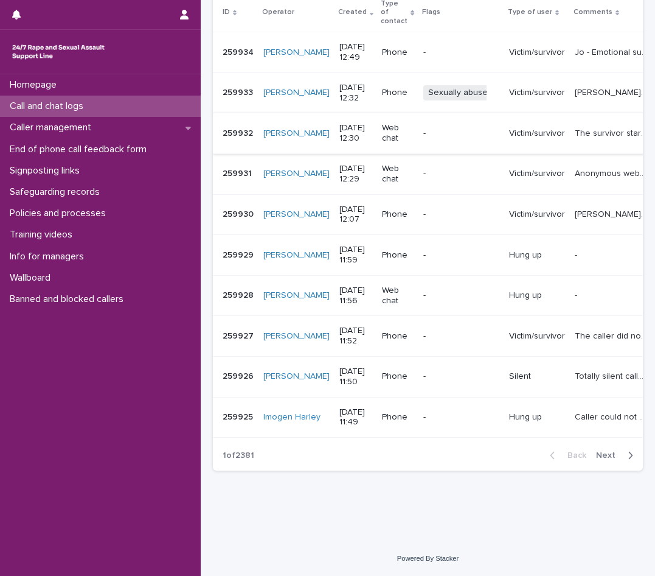
scroll to position [269, 0]
click at [590, 335] on div "The caller did not share their name, they explored their feelings around multip…" at bounding box center [611, 336] width 72 height 20
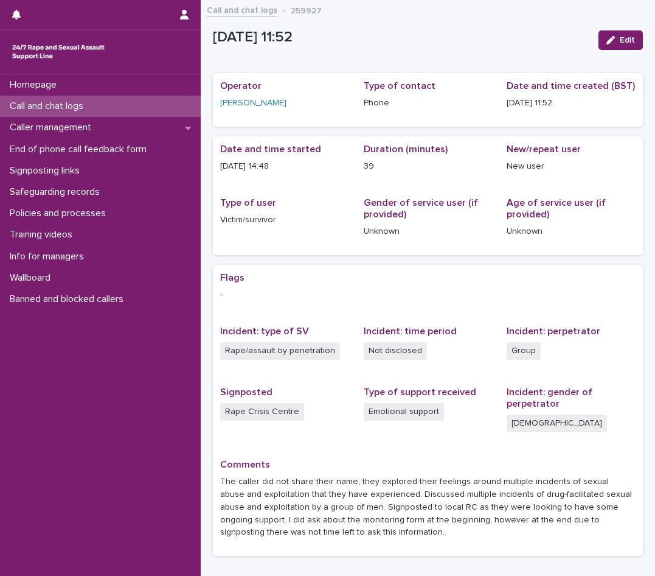
click at [44, 105] on p "Call and chat logs" at bounding box center [49, 106] width 88 height 12
